Goal: Information Seeking & Learning: Learn about a topic

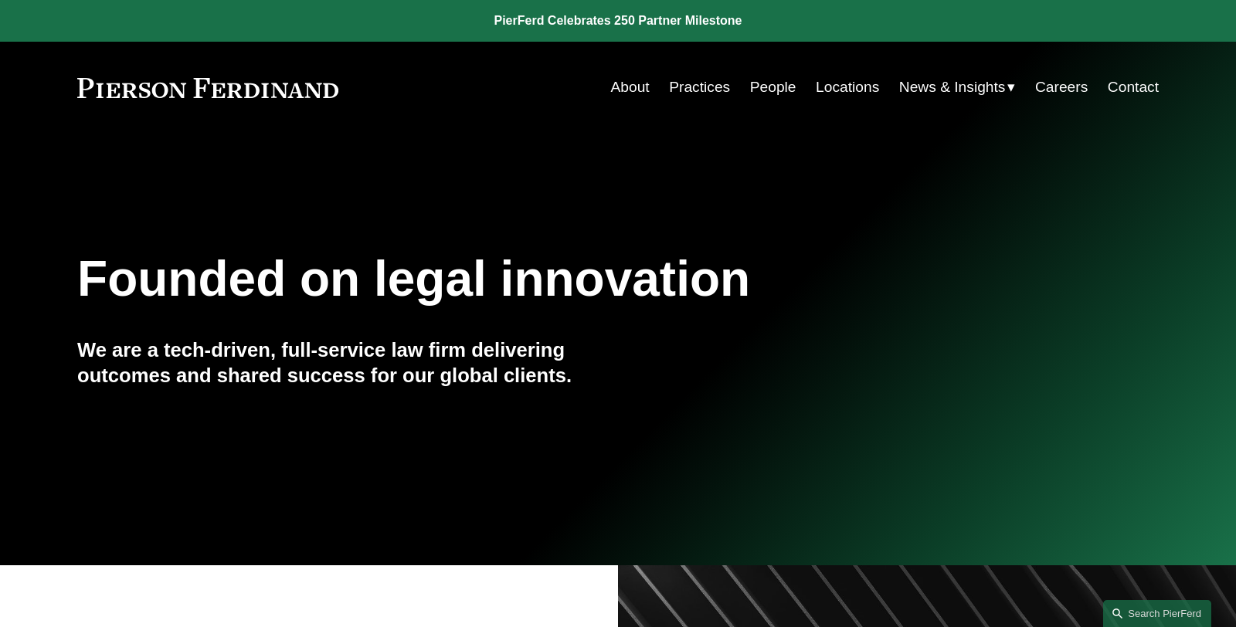
click at [691, 89] on link "Practices" at bounding box center [699, 87] width 61 height 29
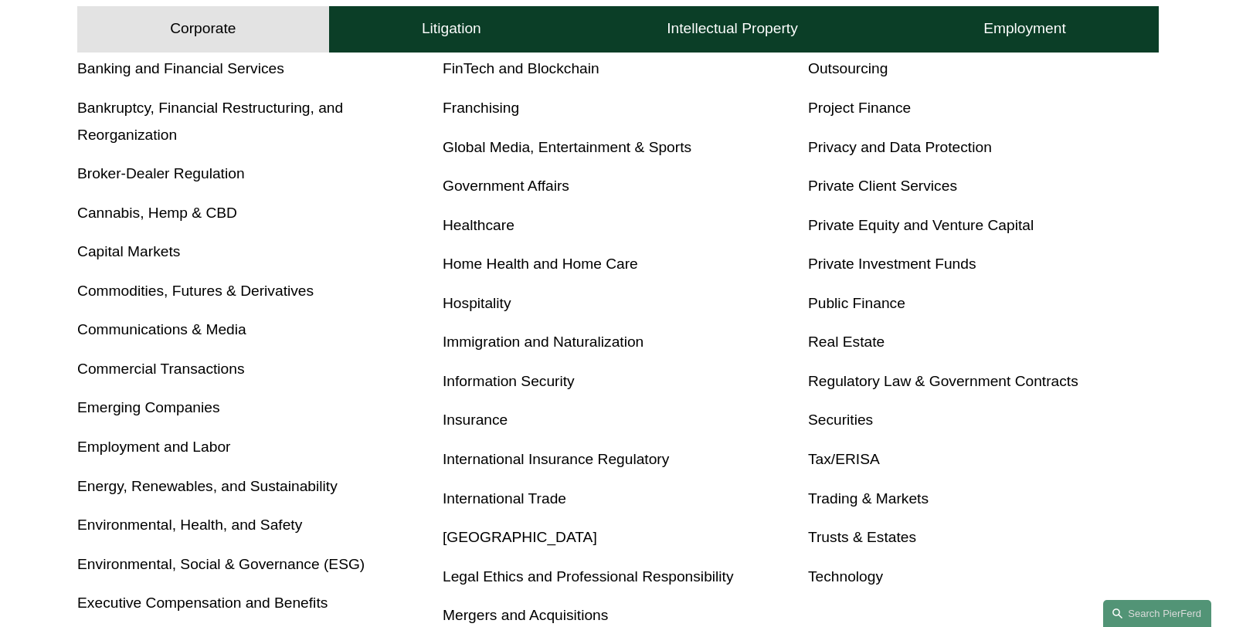
scroll to position [674, 0]
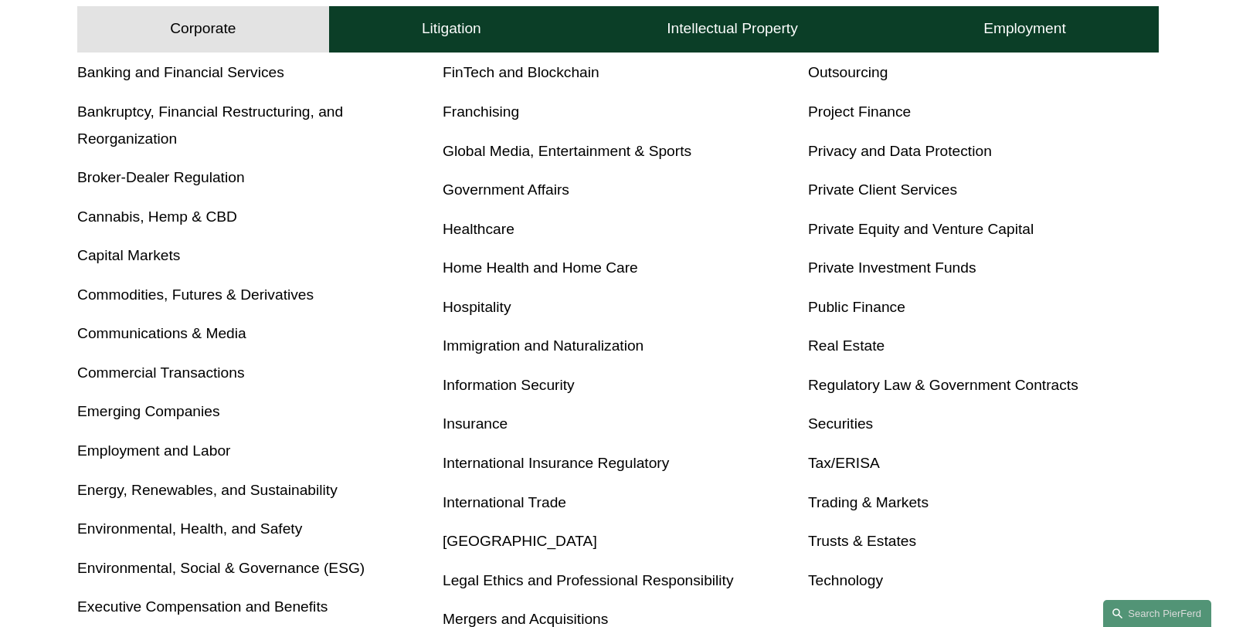
click at [901, 230] on link "Private Equity and Venture Capital" at bounding box center [921, 229] width 226 height 16
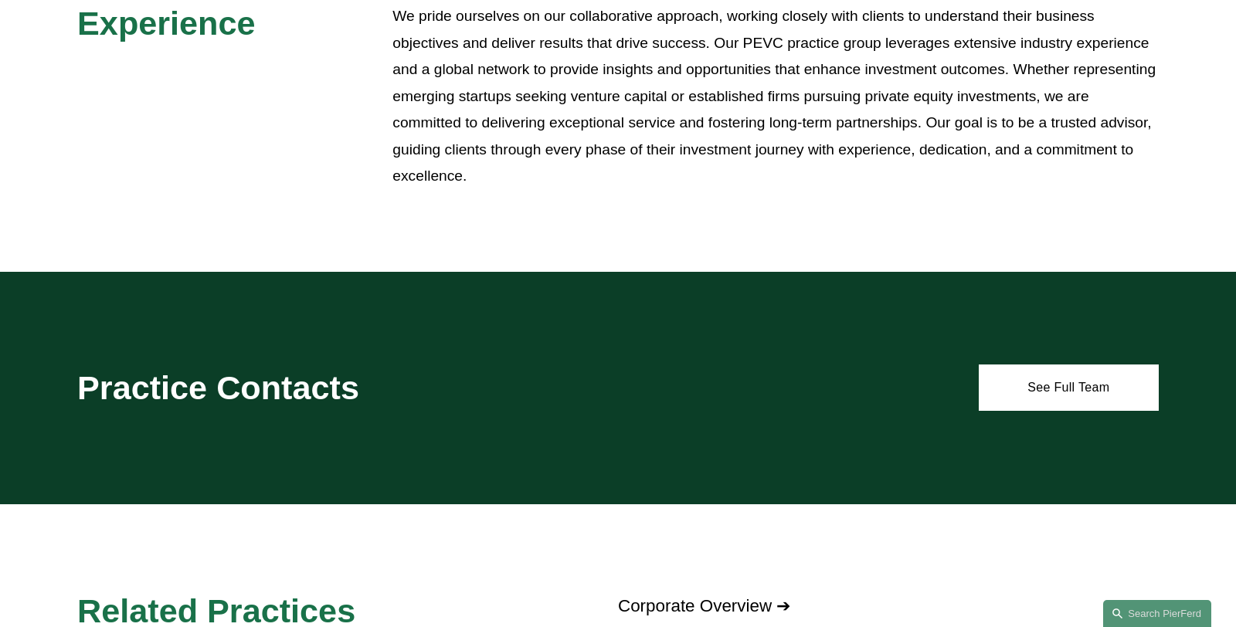
scroll to position [702, 0]
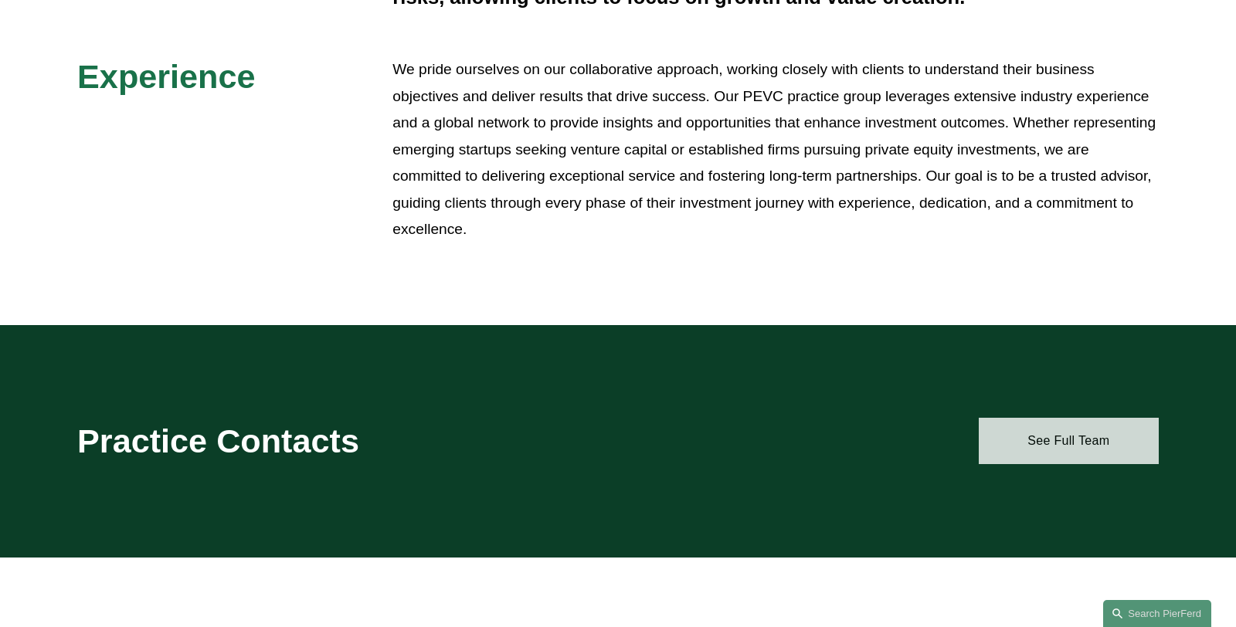
click at [1040, 438] on link "See Full Team" at bounding box center [1069, 441] width 180 height 46
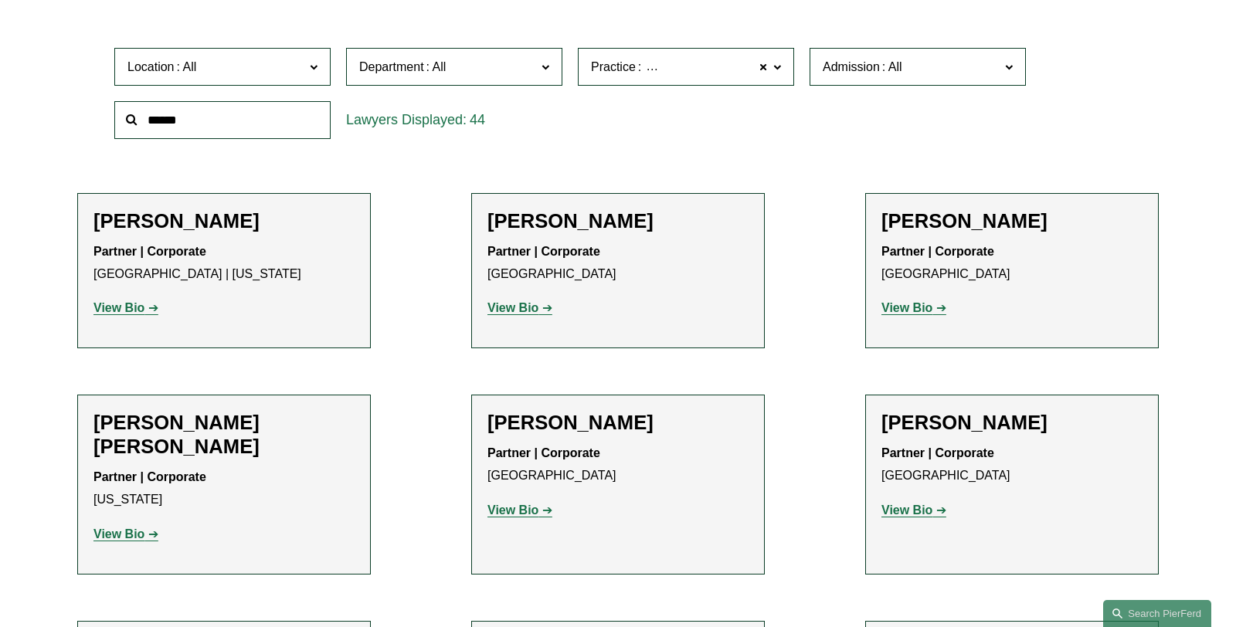
scroll to position [491, 0]
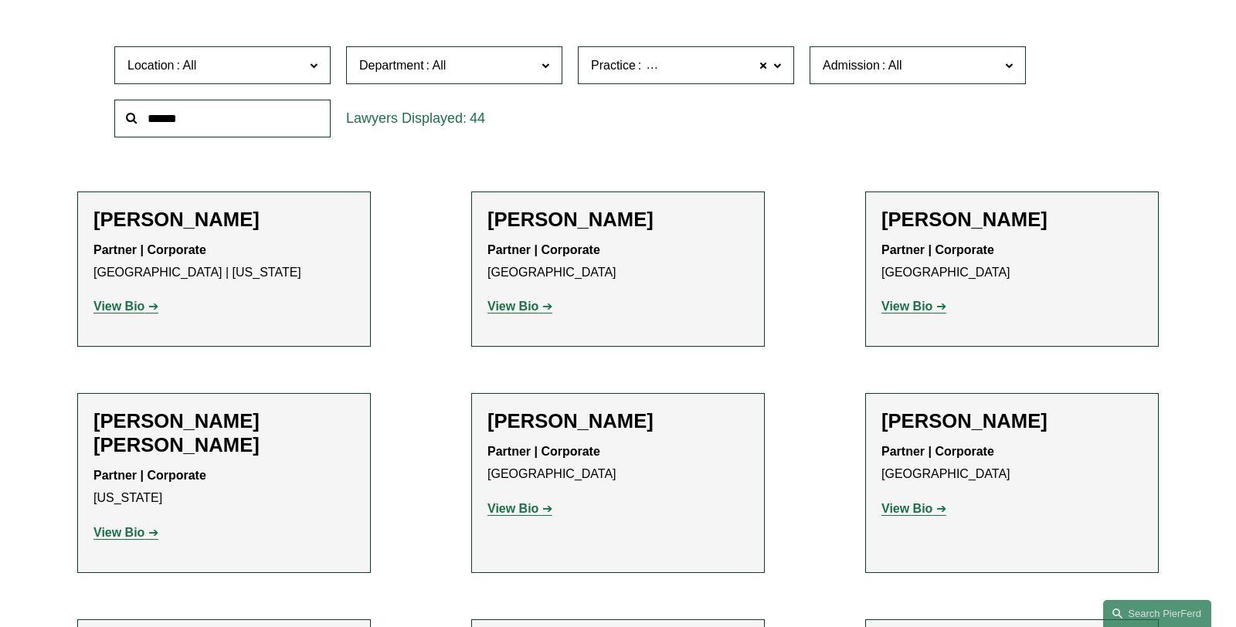
click at [523, 307] on strong "View Bio" at bounding box center [512, 306] width 51 height 13
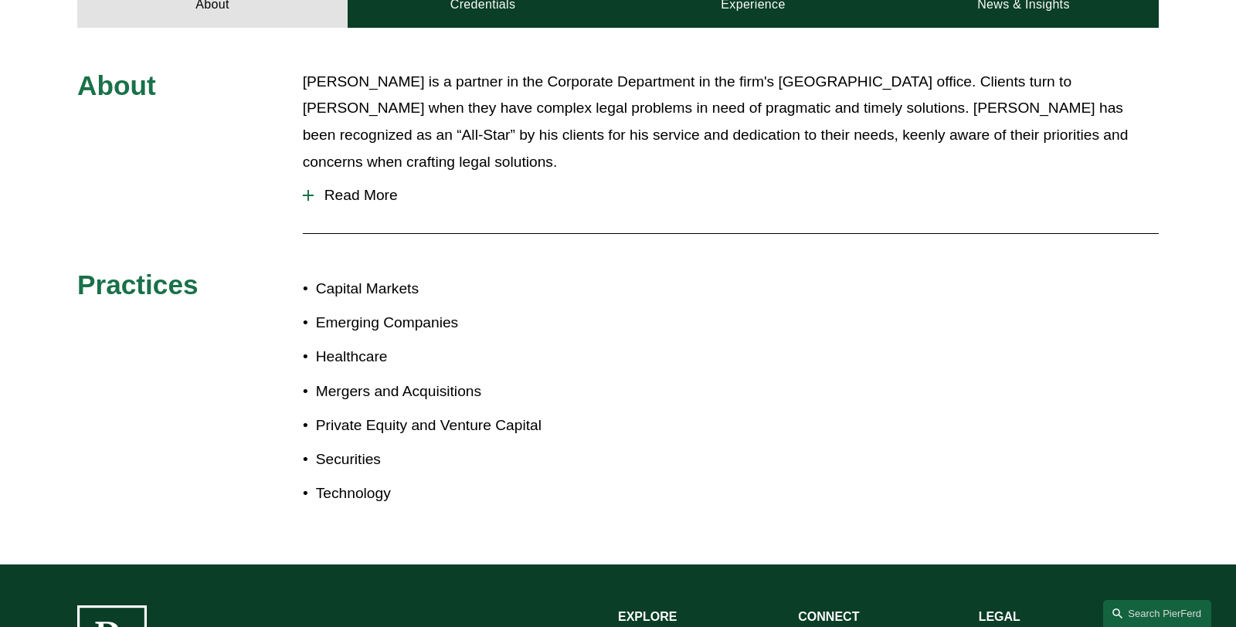
scroll to position [727, 0]
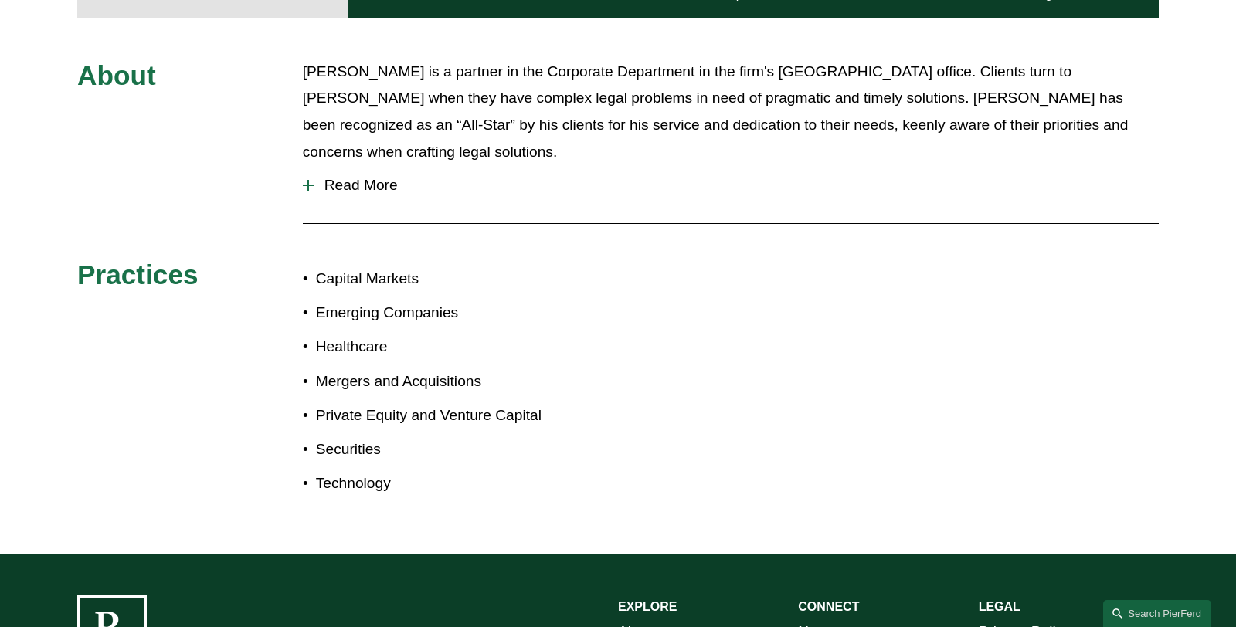
click at [376, 177] on span "Read More" at bounding box center [736, 185] width 845 height 17
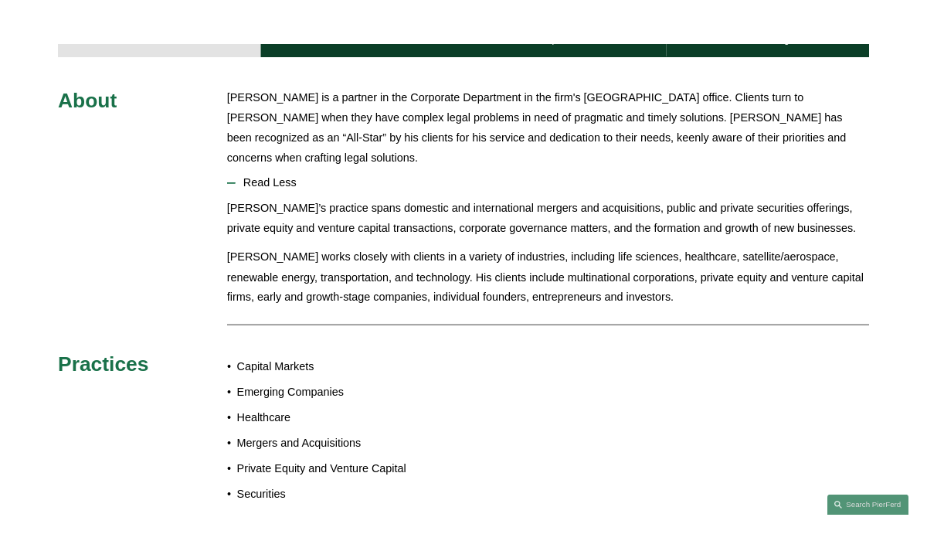
scroll to position [726, 0]
